Goal: Navigation & Orientation: Find specific page/section

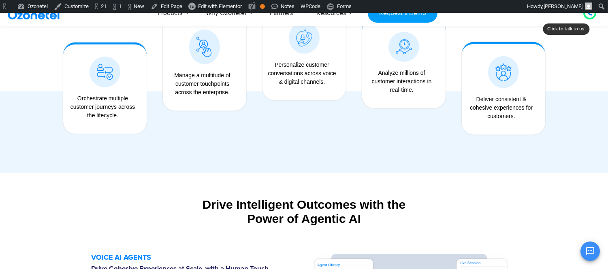
scroll to position [727, 0]
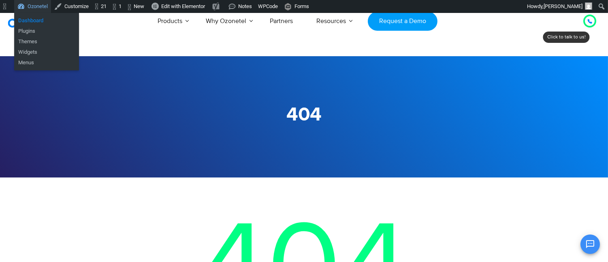
click at [31, 22] on link "Dashboard" at bounding box center [46, 20] width 65 height 11
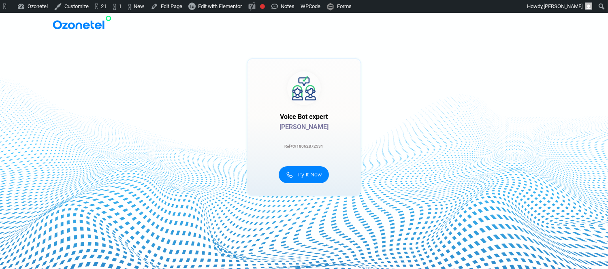
scroll to position [15, 0]
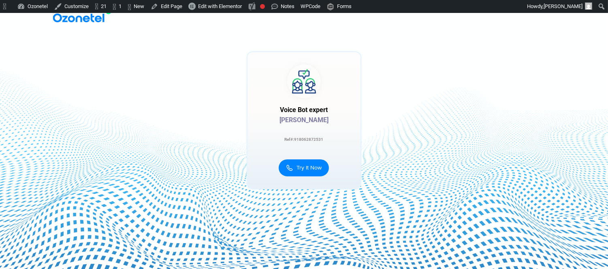
click at [429, 114] on div at bounding box center [458, 120] width 155 height 138
click at [166, 177] on div at bounding box center [148, 120] width 155 height 138
click at [177, 7] on link "Edit Page" at bounding box center [166, 6] width 38 height 13
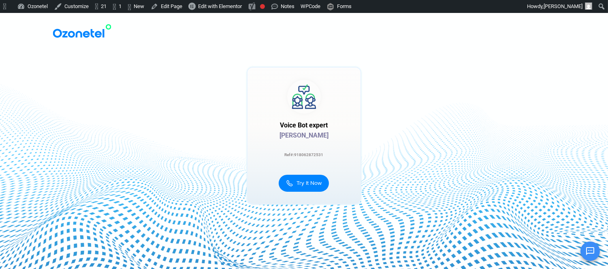
click at [38, 156] on div at bounding box center [304, 150] width 608 height 269
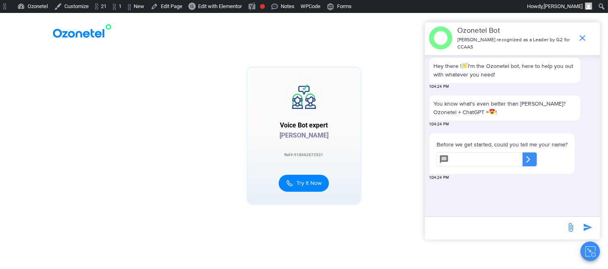
click at [310, 152] on div "Ref#:918062872531" at bounding box center [303, 154] width 113 height 7
copy div "918062872531"
click at [312, 123] on div "Voice Bot expert" at bounding box center [303, 125] width 113 height 7
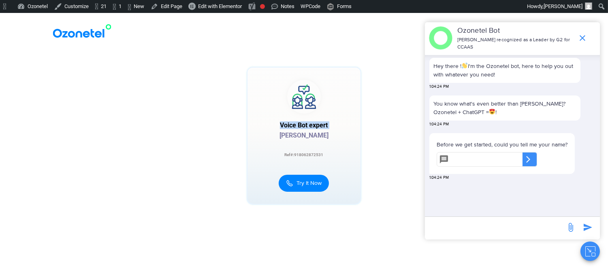
click at [312, 123] on div "Voice Bot expert" at bounding box center [303, 125] width 113 height 7
copy div "Voice Bot expert"
click at [241, 5] on span "Edit with Elementor" at bounding box center [220, 6] width 44 height 6
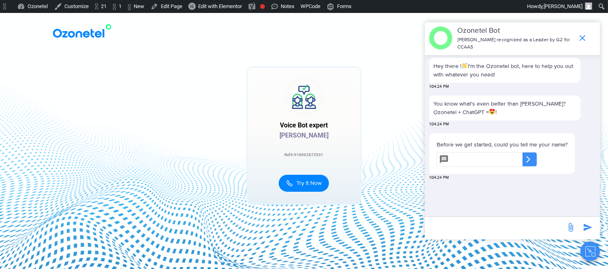
click at [584, 251] on button "Close chat" at bounding box center [589, 251] width 19 height 19
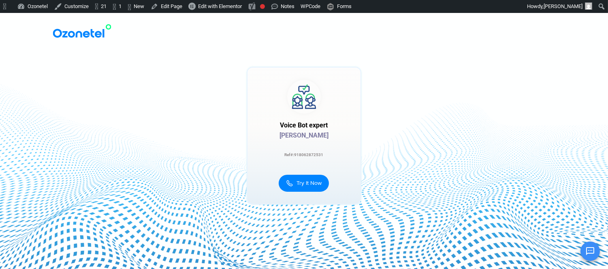
scroll to position [15, 0]
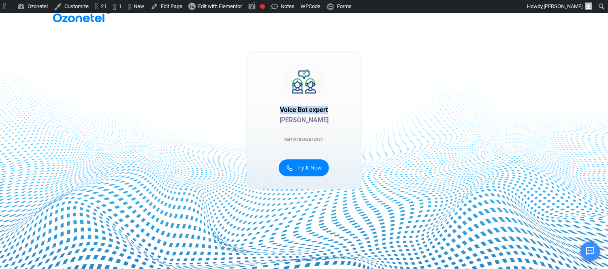
drag, startPoint x: 281, startPoint y: 107, endPoint x: 339, endPoint y: 107, distance: 57.9
click at [339, 107] on div "Voice Bot expert" at bounding box center [303, 110] width 113 height 7
copy div "Voice Bot expert"
drag, startPoint x: 305, startPoint y: 75, endPoint x: 256, endPoint y: 149, distance: 87.7
click at [256, 149] on div at bounding box center [303, 120] width 113 height 136
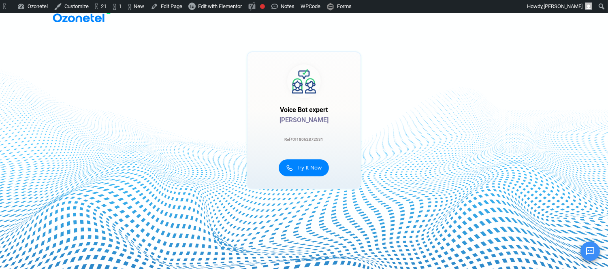
click at [292, 102] on div at bounding box center [303, 120] width 113 height 136
click at [294, 111] on div "Voice Bot expert" at bounding box center [303, 110] width 113 height 7
copy div "Voice Bot expert"
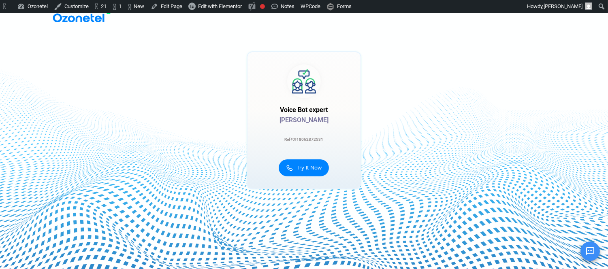
click at [307, 121] on div "[PERSON_NAME]" at bounding box center [303, 120] width 113 height 7
copy div "[PERSON_NAME]"
